Goal: Navigation & Orientation: Find specific page/section

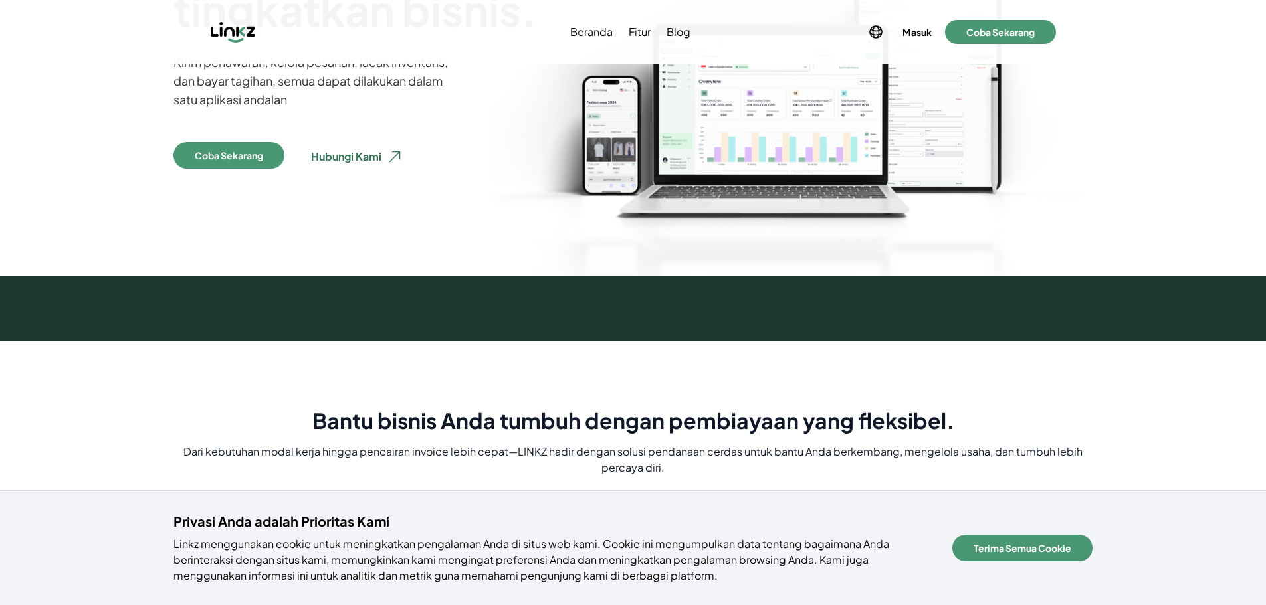
scroll to position [189, 0]
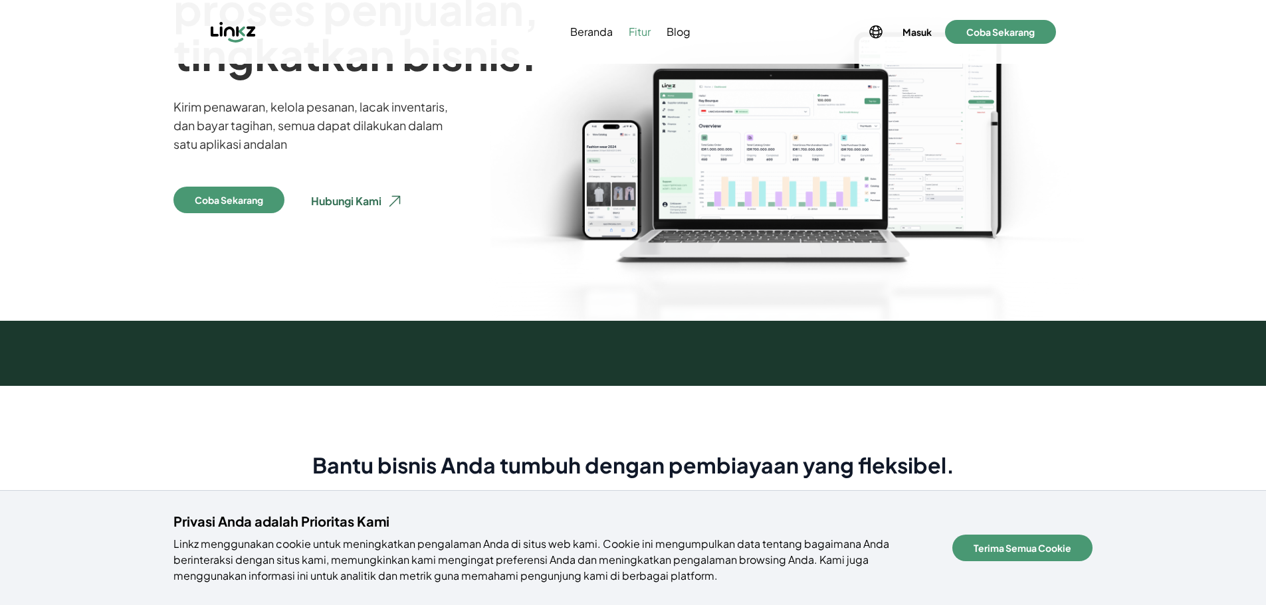
click at [638, 33] on span "Fitur" at bounding box center [640, 32] width 22 height 16
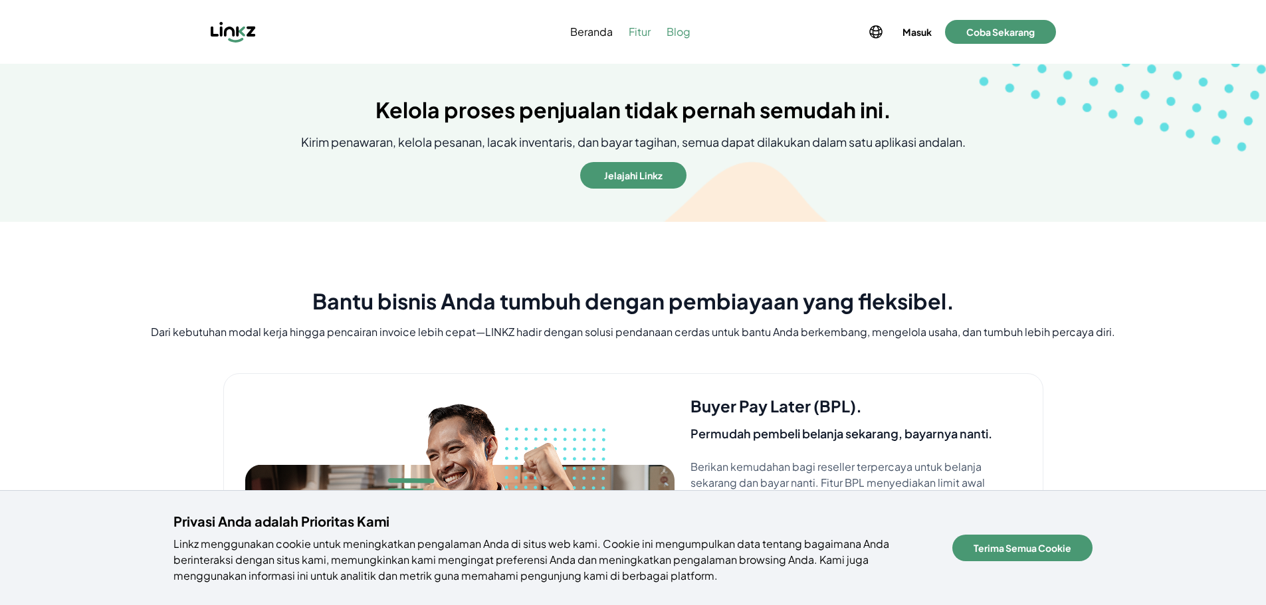
click at [675, 31] on span "Blog" at bounding box center [679, 32] width 24 height 16
click at [685, 29] on span "Blog" at bounding box center [679, 32] width 24 height 16
click at [579, 34] on span "Beranda" at bounding box center [591, 32] width 43 height 16
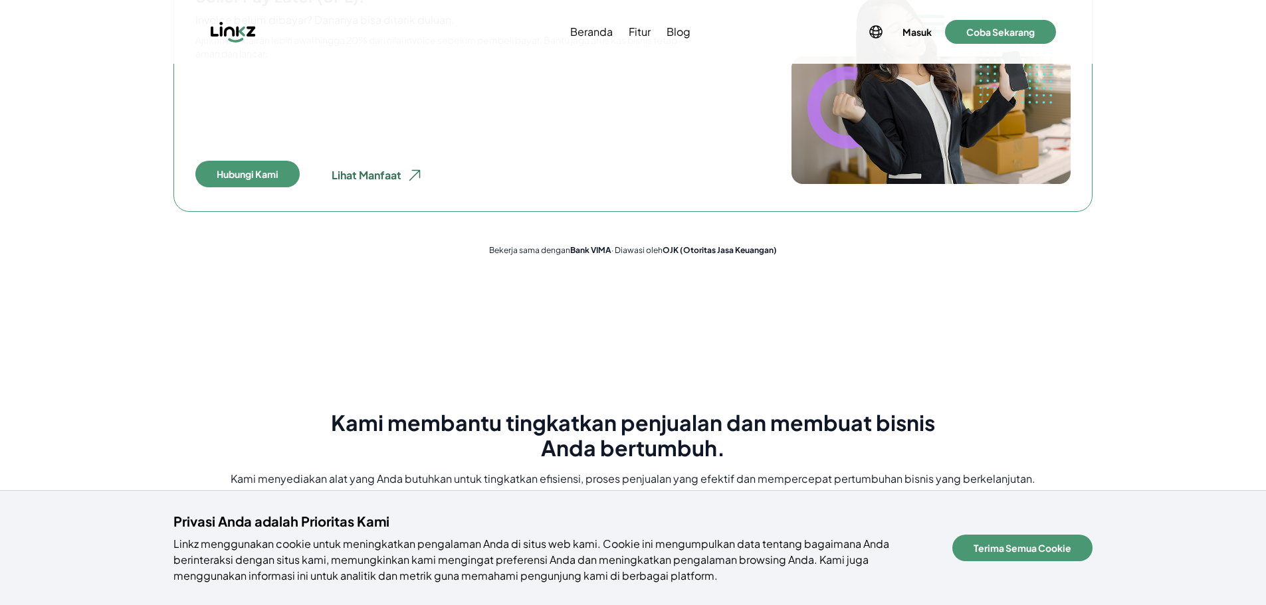
scroll to position [816, 0]
